Goal: Task Accomplishment & Management: Manage account settings

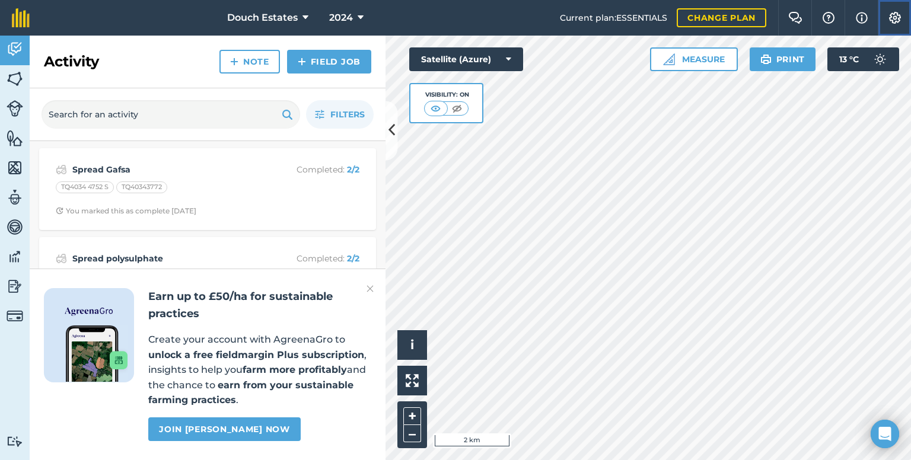
click at [894, 24] on img at bounding box center [895, 18] width 14 height 12
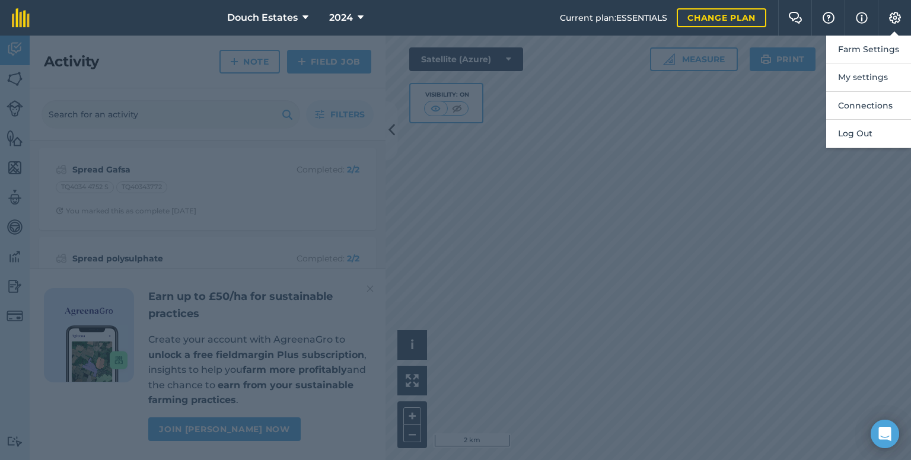
click at [702, 160] on div at bounding box center [455, 248] width 911 height 425
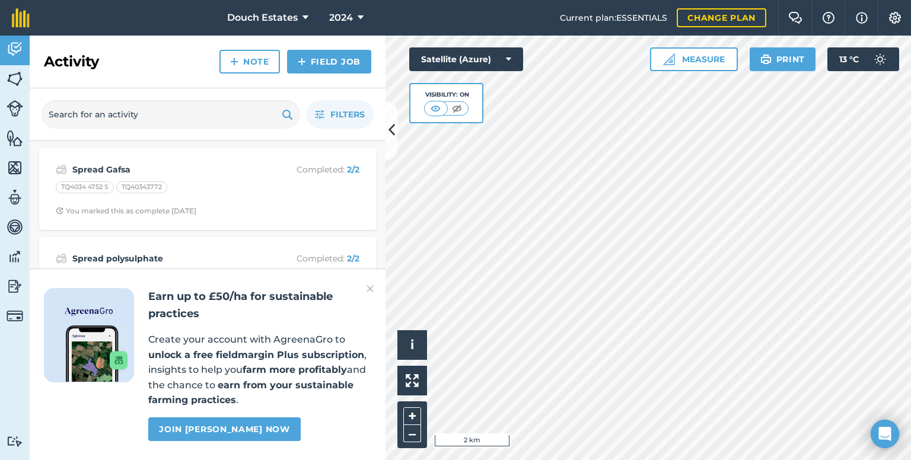
click at [91, 288] on div at bounding box center [89, 335] width 90 height 94
click at [332, 121] on span "Filters" at bounding box center [347, 114] width 34 height 13
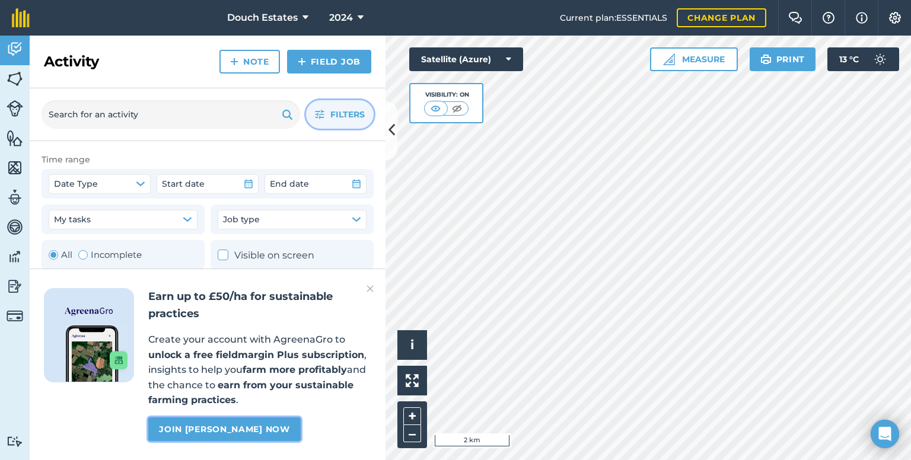
click at [271, 418] on link "Join [PERSON_NAME] now" at bounding box center [224, 430] width 152 height 24
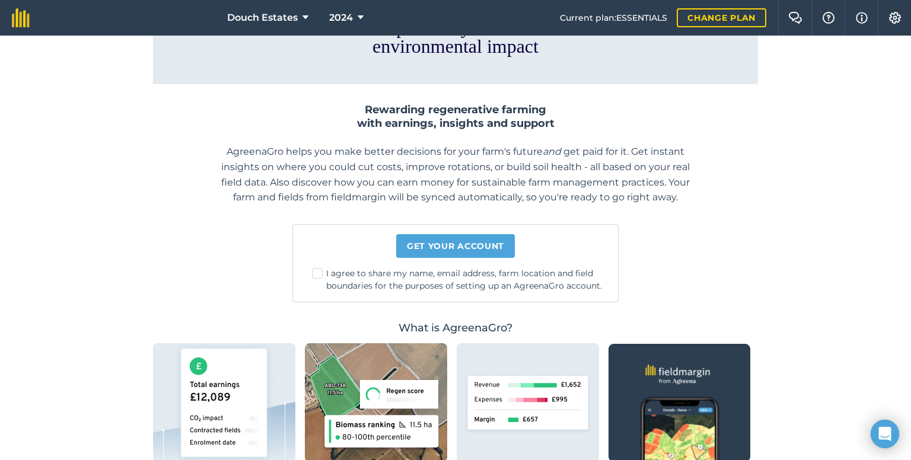
scroll to position [31, 0]
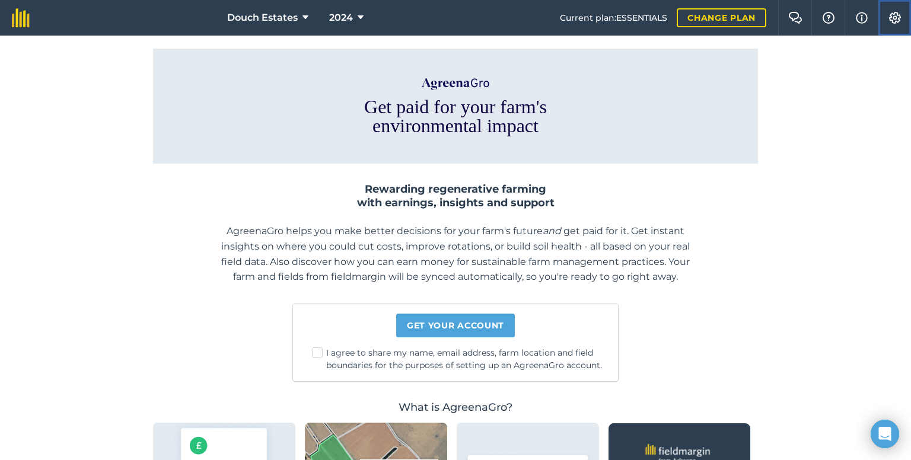
click at [893, 12] on button "Settings" at bounding box center [894, 18] width 33 height 36
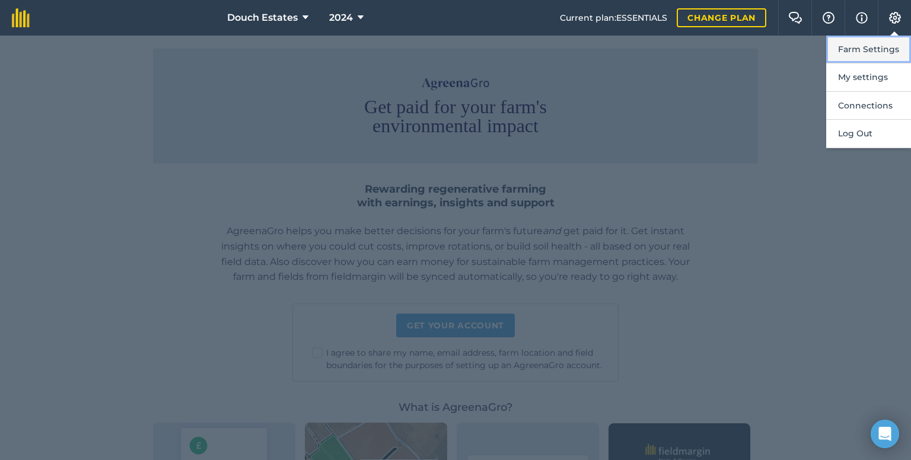
click at [855, 62] on button "Farm Settings" at bounding box center [869, 50] width 85 height 28
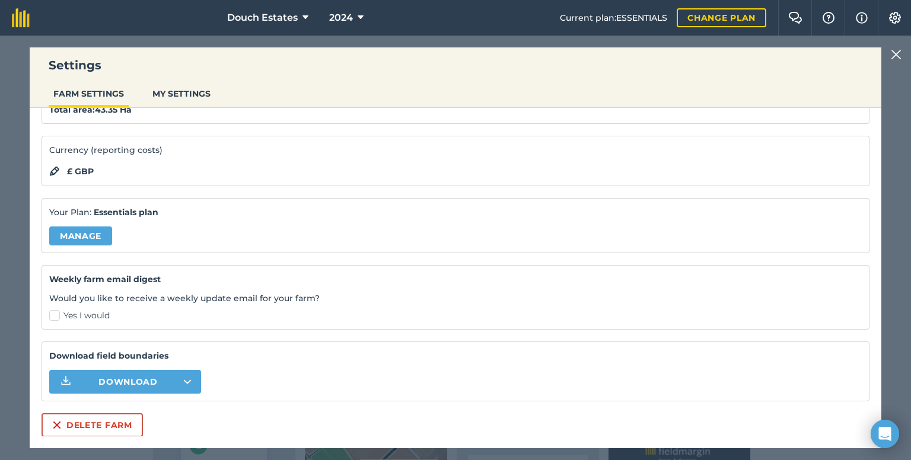
scroll to position [133, 0]
click at [89, 227] on link "Manage" at bounding box center [80, 236] width 63 height 19
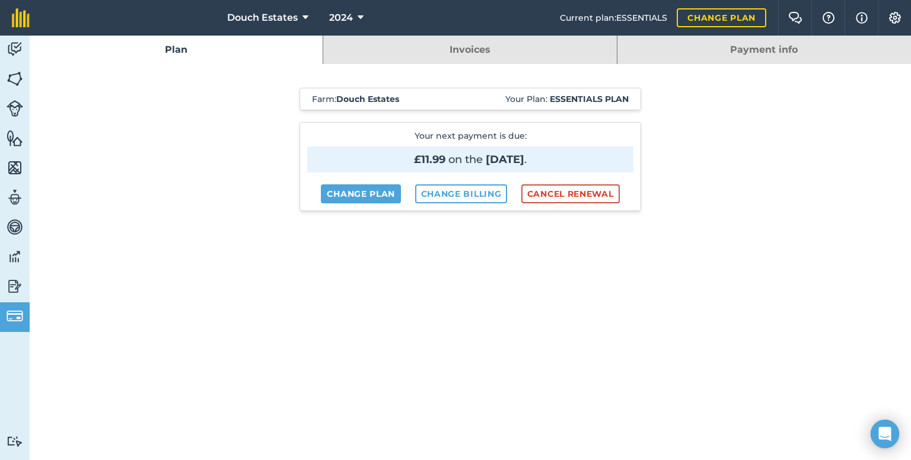
click at [475, 61] on link "Invoices" at bounding box center [469, 50] width 293 height 28
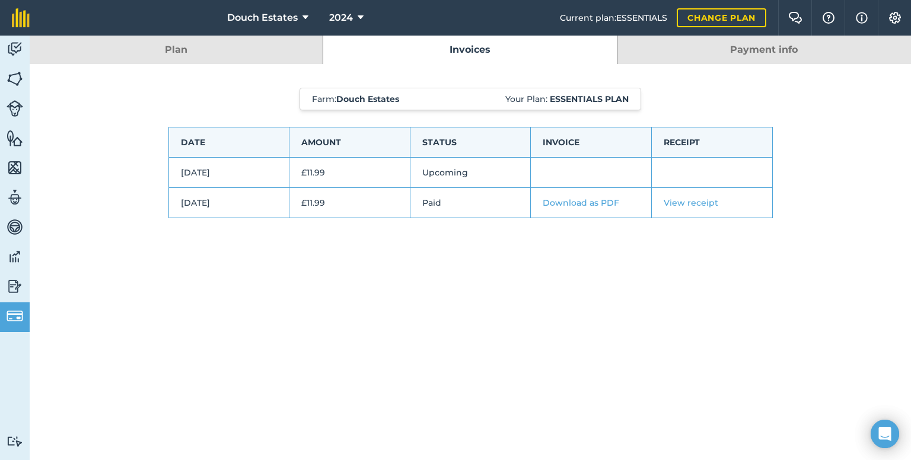
click at [595, 208] on link "Download as PDF" at bounding box center [581, 203] width 77 height 11
